Goal: Task Accomplishment & Management: Use online tool/utility

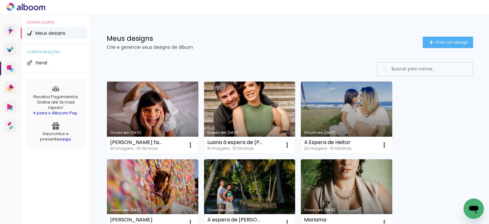
click at [145, 105] on link "Criado em [DATE]" at bounding box center [152, 117] width 91 height 72
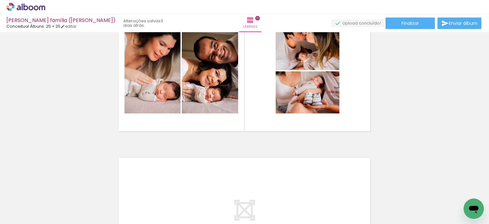
scroll to position [1399, 0]
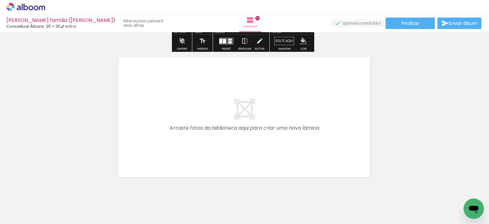
scroll to position [1457, 0]
